Goal: Task Accomplishment & Management: Manage account settings

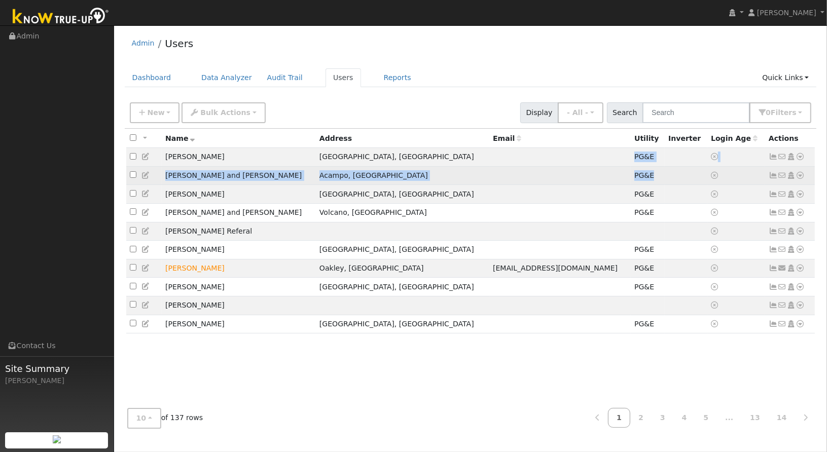
drag, startPoint x: 475, startPoint y: 150, endPoint x: 617, endPoint y: 172, distance: 143.7
click at [617, 172] on tbody "[PERSON_NAME], [GEOGRAPHIC_DATA] PG&E No email address Send Email... Copy a Lin…" at bounding box center [470, 241] width 689 height 186
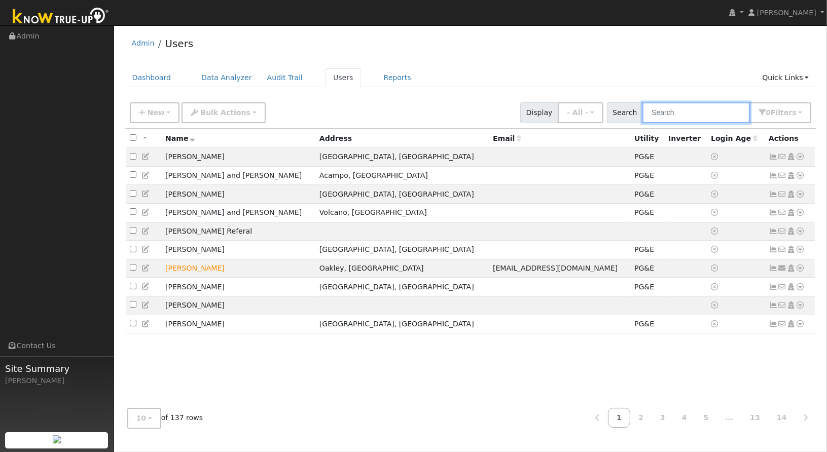
click at [680, 107] on input "text" at bounding box center [695, 112] width 107 height 21
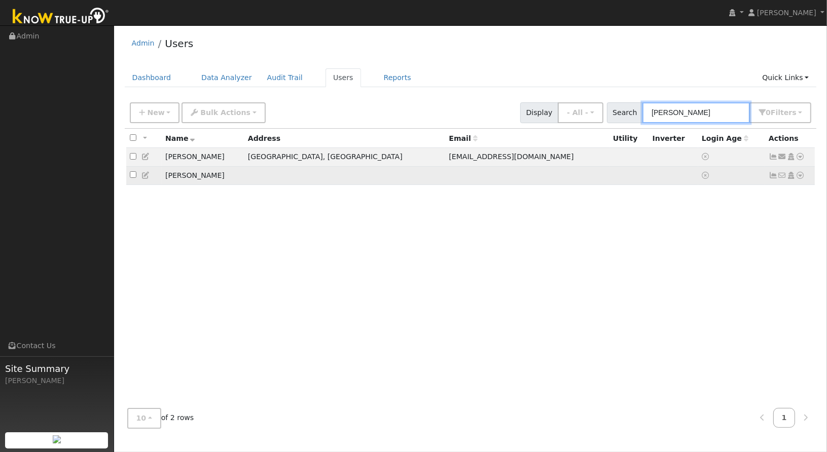
type input "[PERSON_NAME]"
click at [807, 178] on td "No email address Send Email... Copy a Link Reset Password Open Access Data Anal…" at bounding box center [790, 175] width 50 height 19
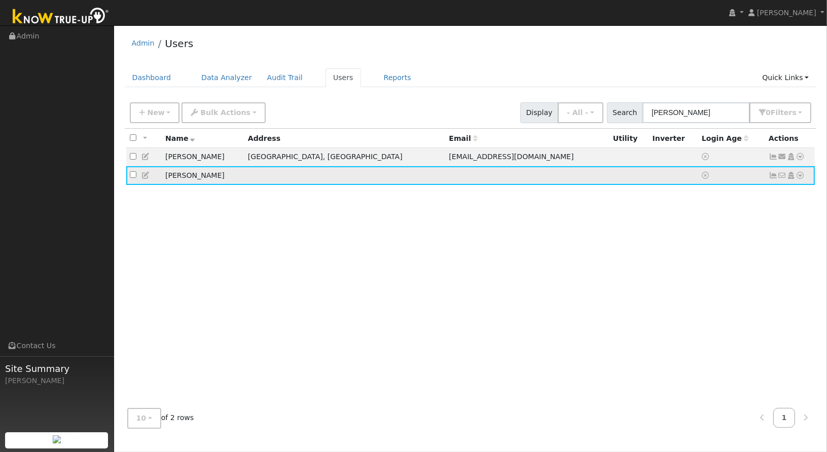
click at [803, 178] on icon at bounding box center [800, 175] width 9 height 7
click at [709, 255] on link "Utility" at bounding box center [695, 252] width 70 height 14
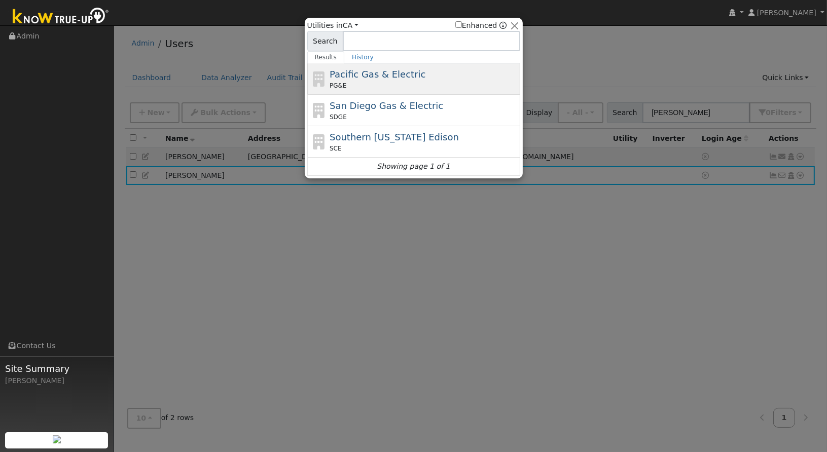
click at [466, 80] on div "Pacific Gas & Electric PG&E" at bounding box center [424, 78] width 188 height 23
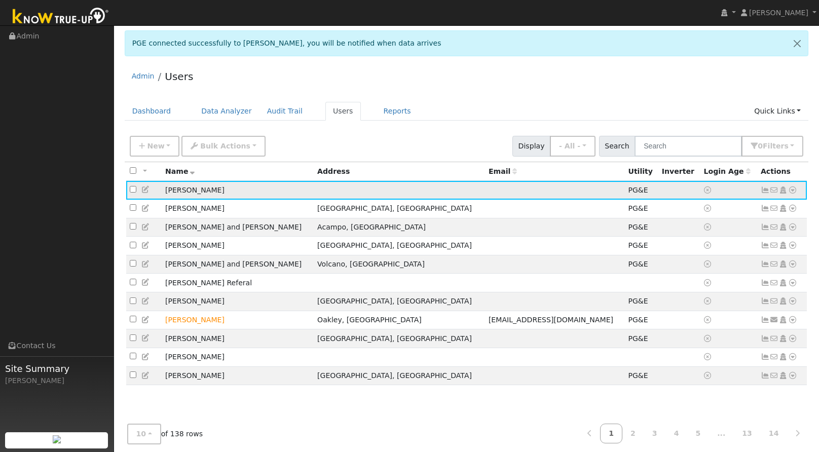
click at [148, 190] on icon at bounding box center [145, 189] width 9 height 7
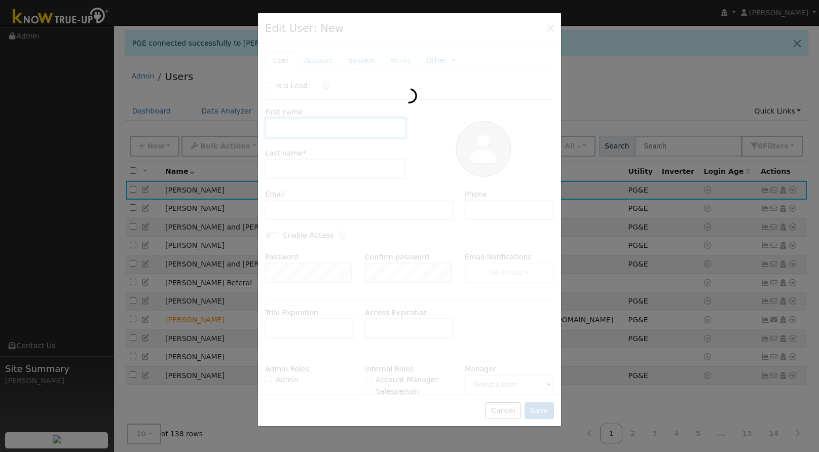
type input "Henry"
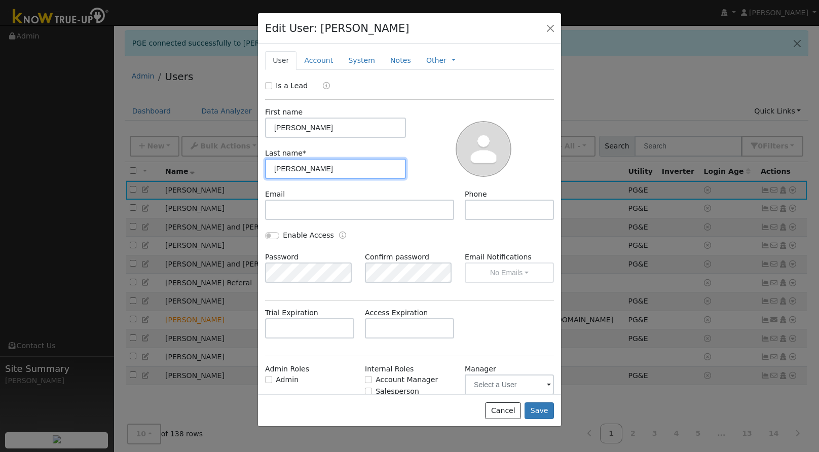
click at [322, 169] on input "Seifert" at bounding box center [335, 169] width 141 height 20
type input "Seifert - Shop"
click at [537, 408] on button "Save" at bounding box center [539, 411] width 29 height 17
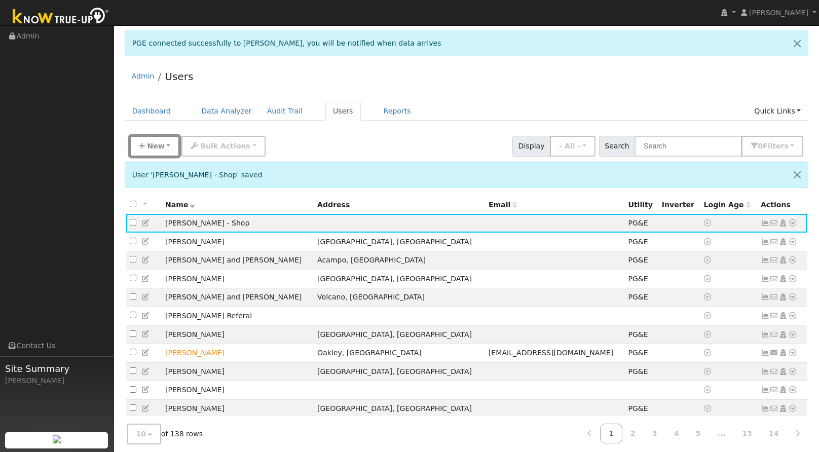
click at [161, 146] on button "New" at bounding box center [155, 146] width 50 height 21
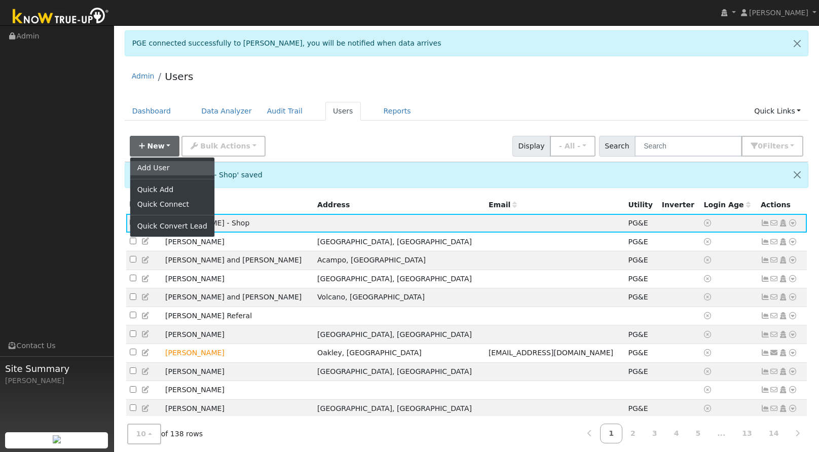
click at [162, 164] on link "Add User" at bounding box center [172, 168] width 84 height 14
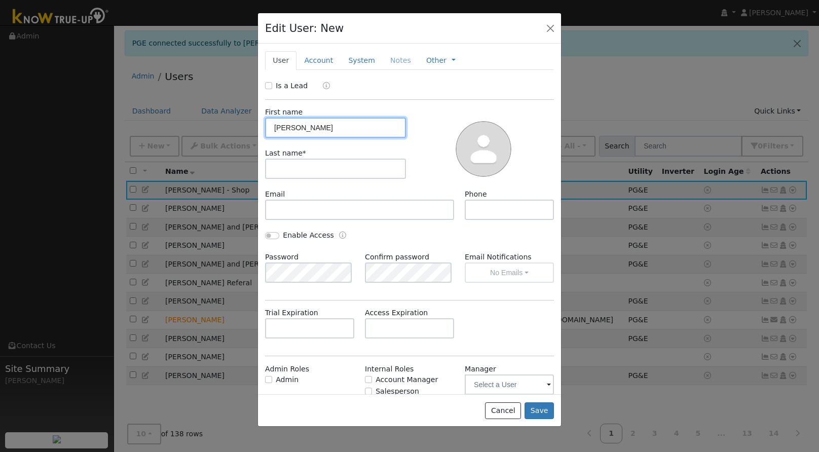
type input "Henry"
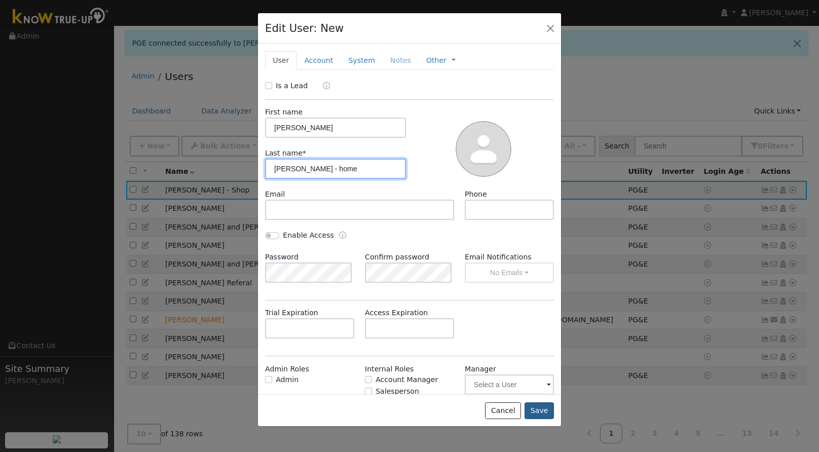
type input "Seifert - home"
click at [546, 414] on button "Save" at bounding box center [539, 411] width 29 height 17
